Goal: Task Accomplishment & Management: Use online tool/utility

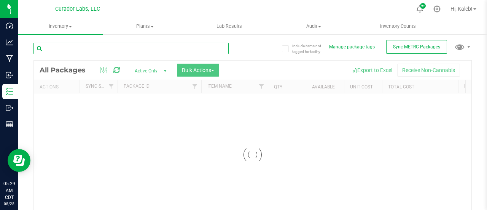
click at [213, 54] on input "text" at bounding box center [130, 48] width 195 height 11
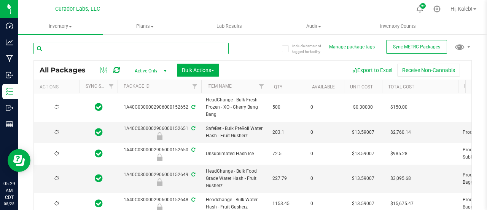
type input "[DATE]"
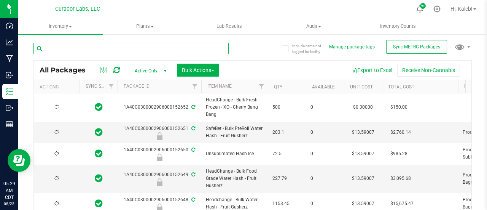
type input "[DATE]"
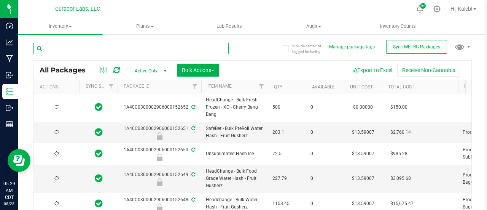
type input "[DATE]"
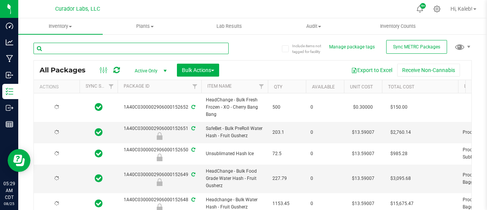
type input "[DATE]"
click at [214, 51] on input "text" at bounding box center [130, 48] width 195 height 11
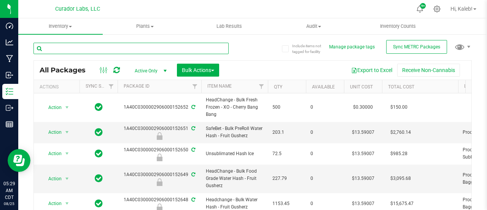
paste input "906000159828"
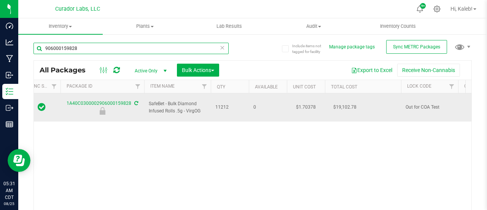
scroll to position [0, 56]
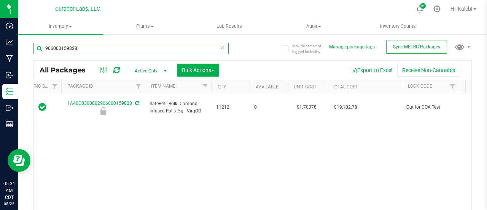
type input "906000159828"
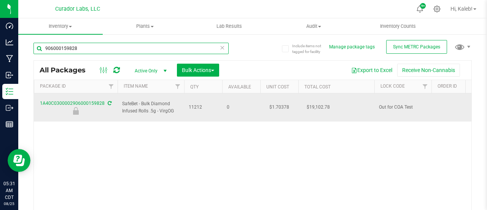
scroll to position [0, 0]
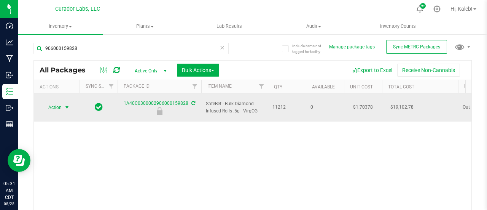
click at [60, 102] on span "Action" at bounding box center [51, 107] width 21 height 11
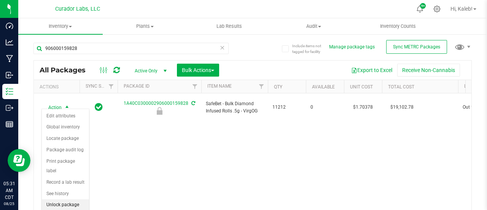
click at [59, 203] on li "Unlock package" at bounding box center [65, 204] width 47 height 11
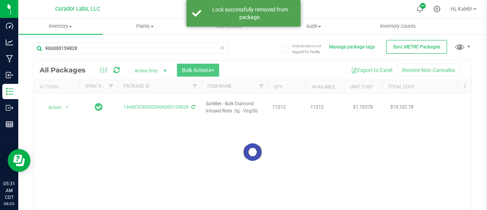
click at [55, 102] on div at bounding box center [253, 151] width 438 height 183
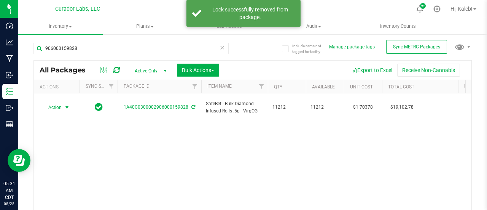
click at [55, 102] on span "Action" at bounding box center [51, 107] width 21 height 11
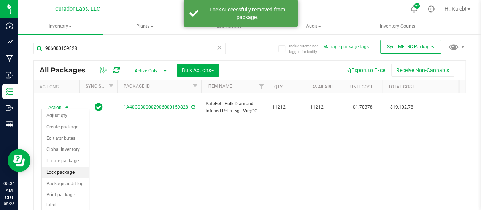
click at [59, 167] on li "Lock package" at bounding box center [65, 172] width 47 height 11
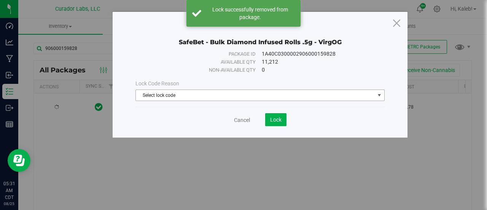
click at [164, 96] on span "Select lock code" at bounding box center [255, 95] width 239 height 11
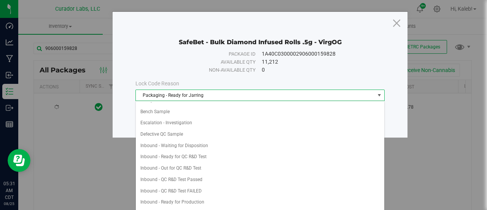
scroll to position [229, 0]
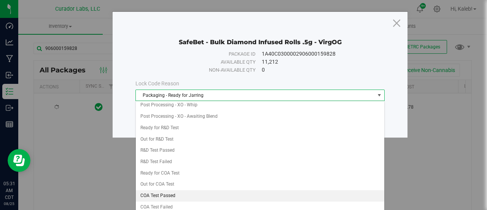
click at [161, 190] on li "COA Test Passed" at bounding box center [260, 195] width 249 height 11
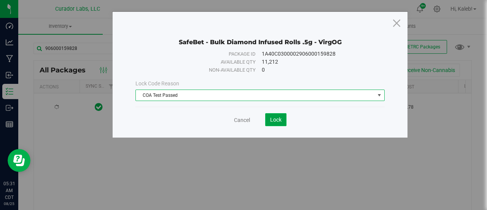
click at [274, 119] on span "Lock" at bounding box center [275, 119] width 11 height 6
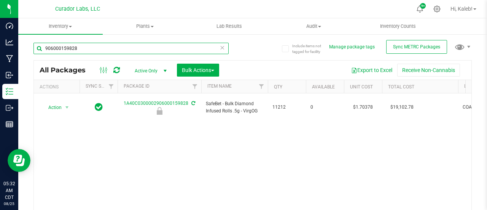
click at [97, 48] on input "906000159828" at bounding box center [130, 48] width 195 height 11
paste input "2906000159832"
type input "2906000159832"
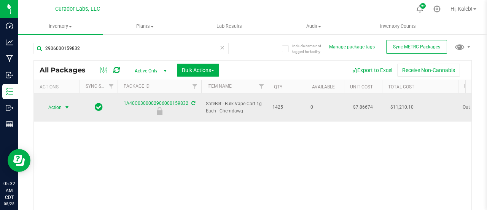
click at [68, 105] on span "select" at bounding box center [67, 107] width 6 height 6
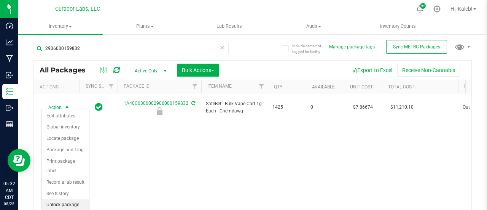
click at [65, 203] on li "Unlock package" at bounding box center [65, 204] width 47 height 11
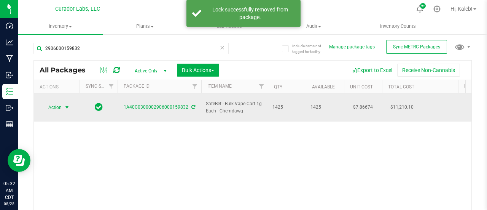
click at [59, 103] on span "Action" at bounding box center [51, 107] width 21 height 11
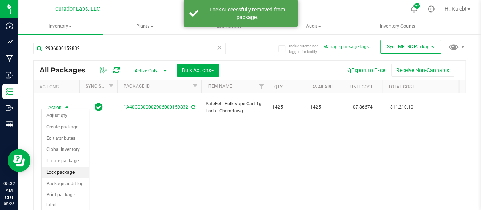
click at [57, 170] on li "Lock package" at bounding box center [65, 172] width 47 height 11
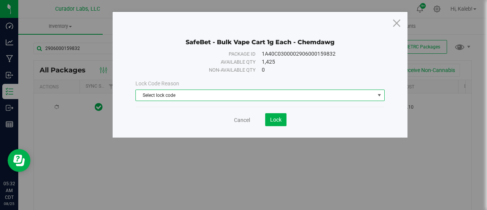
click at [160, 97] on span "Select lock code" at bounding box center [255, 95] width 239 height 11
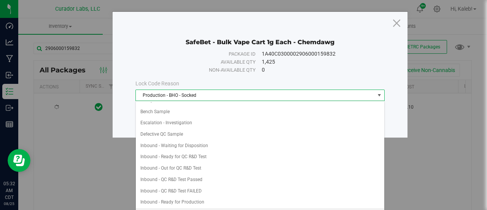
scroll to position [229, 0]
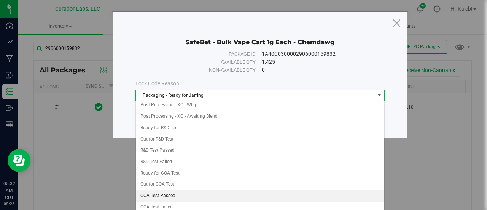
click at [167, 190] on li "COA Test Passed" at bounding box center [260, 195] width 249 height 11
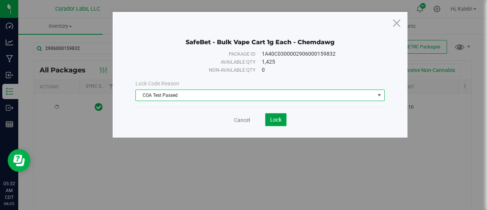
click at [282, 119] on button "Lock" at bounding box center [275, 119] width 21 height 13
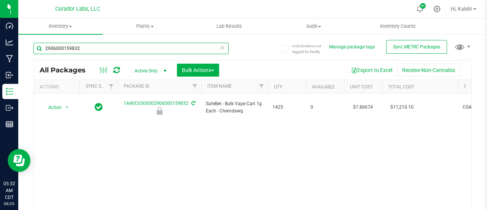
click at [171, 45] on input "2906000159832" at bounding box center [130, 48] width 195 height 11
paste input "06000159830"
type input "06000159830"
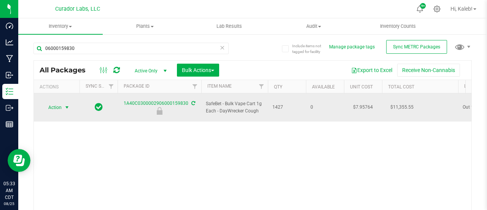
click at [57, 105] on span "Action" at bounding box center [51, 107] width 21 height 11
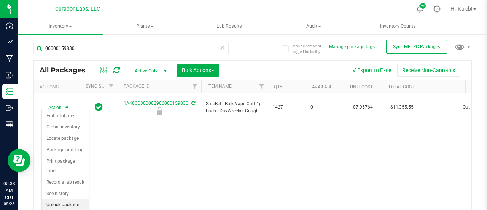
click at [68, 203] on li "Unlock package" at bounding box center [65, 204] width 47 height 11
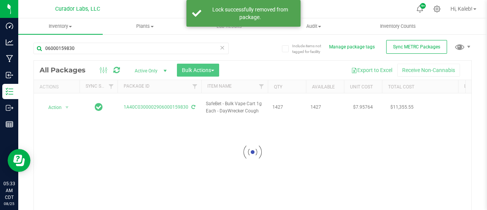
click at [58, 107] on div at bounding box center [253, 151] width 438 height 183
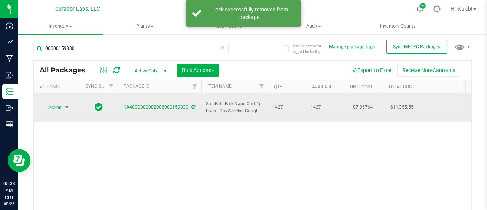
click at [60, 104] on span "Action" at bounding box center [51, 107] width 21 height 11
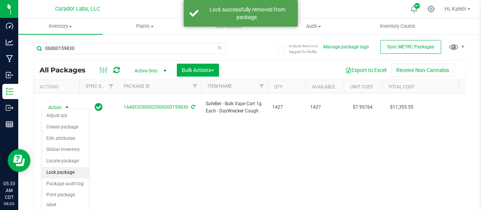
click at [57, 175] on li "Lock package" at bounding box center [65, 172] width 47 height 11
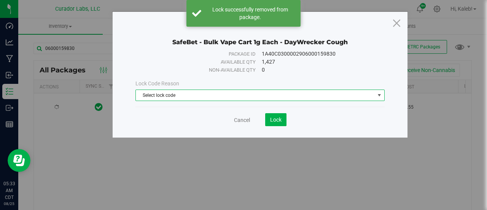
click at [169, 95] on span "Select lock code" at bounding box center [255, 95] width 239 height 11
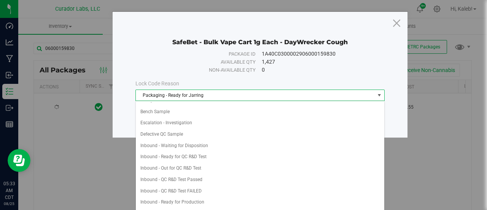
scroll to position [229, 0]
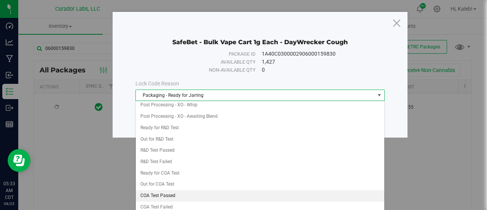
click at [172, 190] on li "COA Test Passed" at bounding box center [260, 195] width 249 height 11
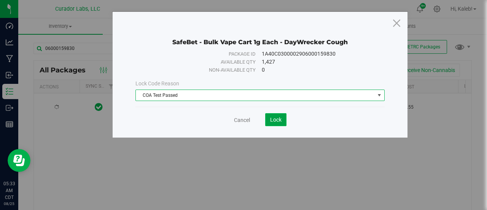
click at [283, 118] on button "Lock" at bounding box center [275, 119] width 21 height 13
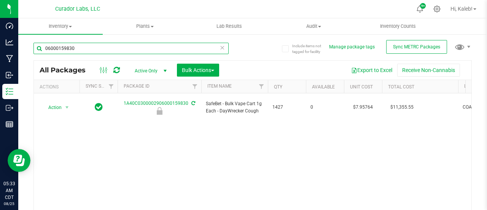
click at [51, 51] on input "06000159830" at bounding box center [130, 48] width 195 height 11
paste input "26"
type input "06000159826"
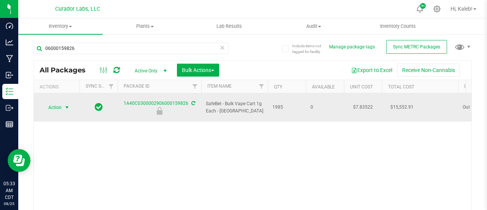
click at [62, 102] on span "Action" at bounding box center [56, 107] width 30 height 11
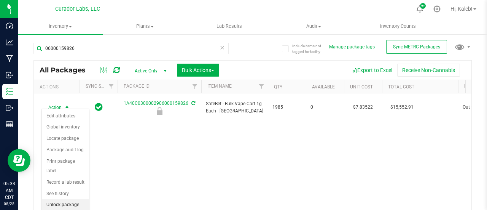
click at [62, 203] on li "Unlock package" at bounding box center [65, 204] width 47 height 11
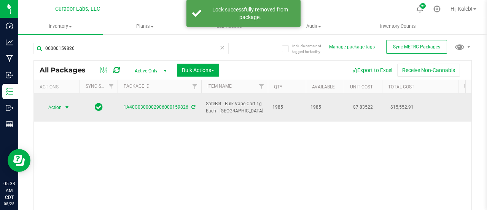
click at [52, 102] on span "Action" at bounding box center [51, 107] width 21 height 11
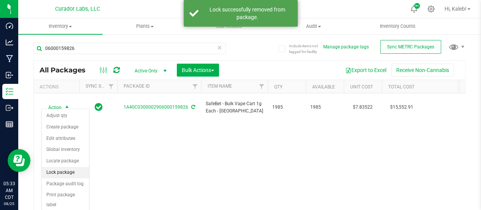
click at [61, 174] on li "Lock package" at bounding box center [65, 172] width 47 height 11
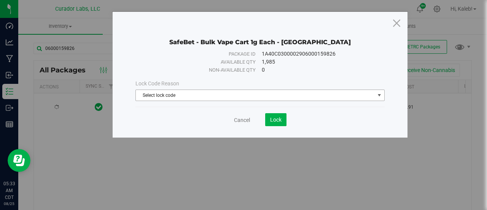
click at [198, 95] on span "Select lock code" at bounding box center [255, 95] width 239 height 11
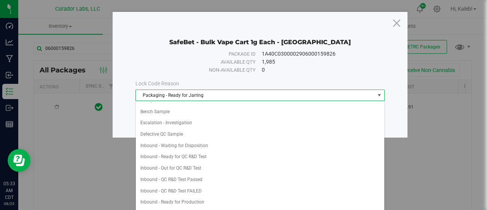
scroll to position [229, 0]
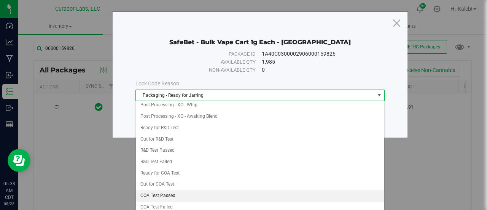
click at [169, 190] on li "COA Test Passed" at bounding box center [260, 195] width 249 height 11
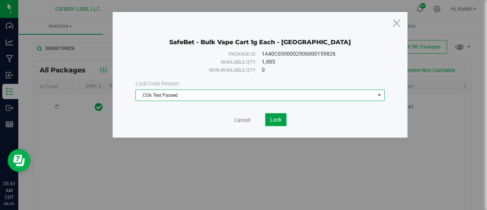
click at [279, 117] on span "Lock" at bounding box center [275, 119] width 11 height 6
